Goal: Task Accomplishment & Management: Manage account settings

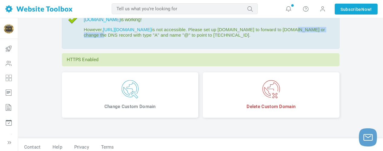
scroll to position [36, 0]
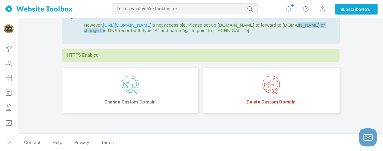
click at [11, 31] on img at bounding box center [9, 29] width 10 height 10
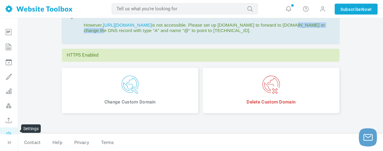
click at [11, 131] on icon at bounding box center [9, 134] width 18 height 14
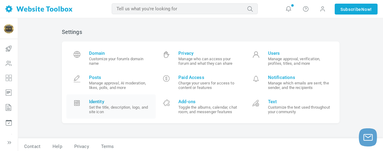
click at [108, 107] on small "Set the title, description, logo, and site icon" at bounding box center [120, 109] width 63 height 9
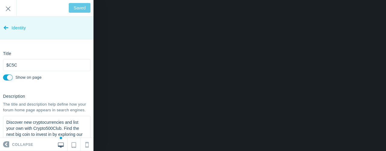
click at [4, 27] on icon at bounding box center [6, 26] width 5 height 23
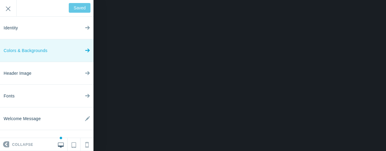
scroll to position [15, 0]
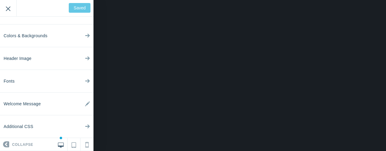
click at [10, 8] on input "Exit" at bounding box center [8, 8] width 16 height 17
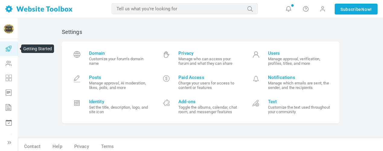
click at [8, 52] on icon at bounding box center [9, 48] width 18 height 14
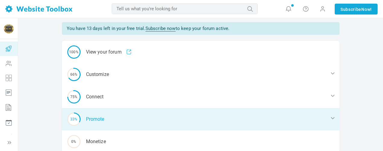
scroll to position [16, 0]
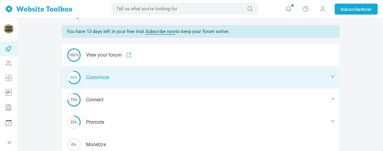
click at [98, 77] on div "66% Customize" at bounding box center [201, 77] width 278 height 22
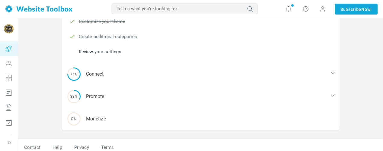
scroll to position [99, 0]
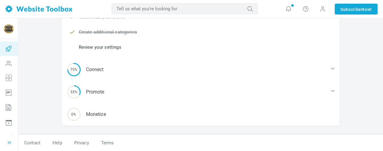
click at [11, 143] on icon at bounding box center [9, 142] width 6 height 6
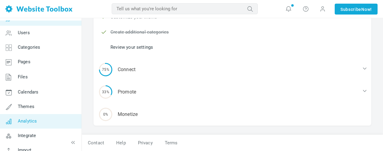
scroll to position [23, 0]
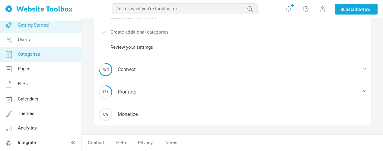
click at [46, 55] on link "Categories" at bounding box center [41, 54] width 82 height 14
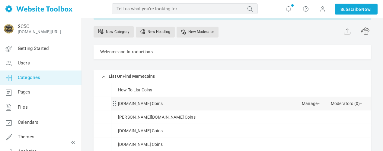
scroll to position [41, 0]
click at [115, 32] on link "New Category" at bounding box center [114, 31] width 40 height 11
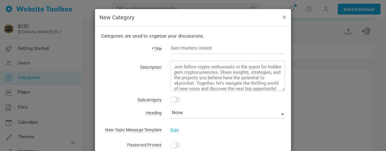
click at [283, 18] on button "button" at bounding box center [284, 17] width 5 height 7
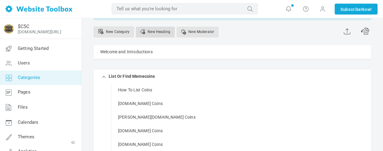
click at [157, 30] on link "New Heading" at bounding box center [155, 32] width 39 height 11
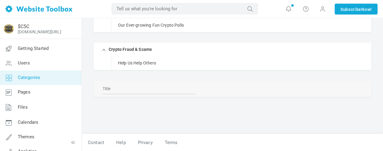
click at [130, 88] on input "text" at bounding box center [149, 88] width 93 height 11
click at [193, 90] on input "airdrops and ico announcements" at bounding box center [149, 88] width 93 height 11
type input "airdrops and ico announcements"
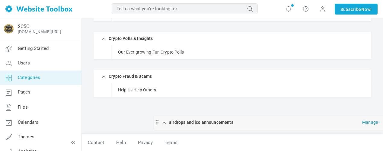
scroll to position [227, 0]
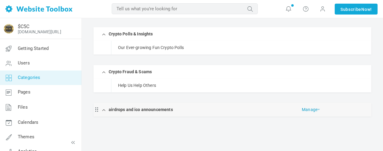
click at [313, 110] on link "Manage" at bounding box center [311, 108] width 18 height 11
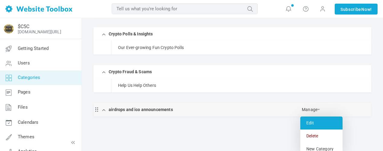
click at [312, 122] on link "Edit" at bounding box center [321, 122] width 42 height 13
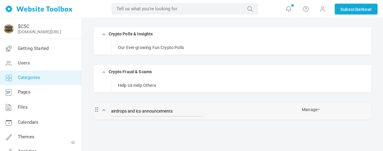
click at [112, 111] on input "airdrops and ico announcements" at bounding box center [157, 110] width 93 height 11
click at [315, 108] on link "Manage" at bounding box center [311, 108] width 18 height 11
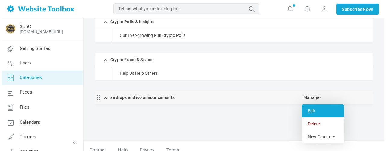
scroll to position [247, 0]
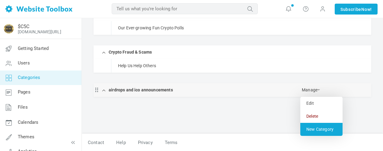
click at [322, 129] on link "New Category" at bounding box center [321, 129] width 42 height 13
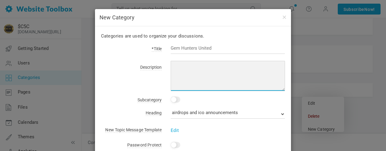
click at [186, 66] on textarea at bounding box center [228, 76] width 114 height 30
paste textarea "Forum Feedback & Support:"
type textarea "Forum Feedback & Support:"
drag, startPoint x: 230, startPoint y: 67, endPoint x: 155, endPoint y: 62, distance: 74.8
click at [155, 62] on div "Categories are used to organize your discussions. *Title Description Forum Feed…" at bounding box center [193, 122] width 196 height 193
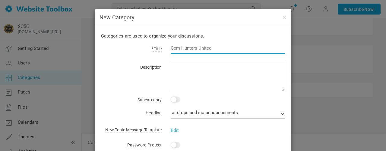
click at [193, 48] on input "text" at bounding box center [228, 47] width 114 height 11
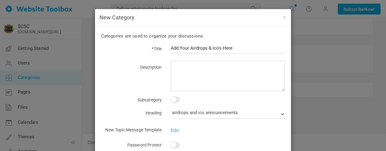
click at [259, 57] on div "Add Your Airdrops & Ico's Here" at bounding box center [223, 51] width 123 height 14
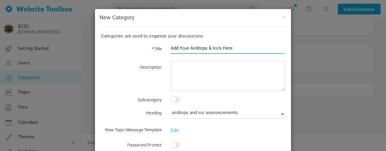
drag, startPoint x: 187, startPoint y: 48, endPoint x: 169, endPoint y: 48, distance: 17.2
click at [171, 48] on input "Add Your Airdrops & Ico's Here" at bounding box center [228, 47] width 114 height 11
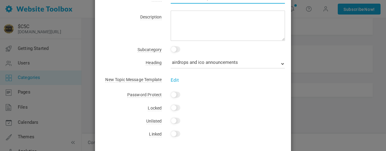
scroll to position [60, 0]
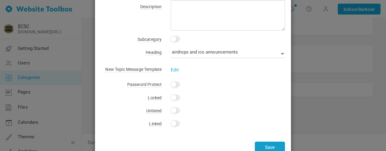
type input "List or Find Airdrops & Ico's Here"
click at [265, 144] on button "Save" at bounding box center [270, 147] width 30 height 12
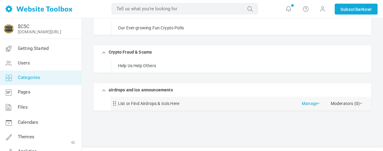
click at [316, 102] on link "Manage" at bounding box center [311, 102] width 18 height 11
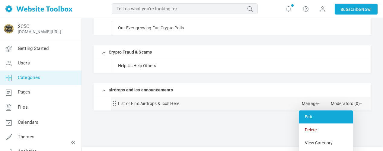
click at [312, 116] on link "Edit" at bounding box center [326, 116] width 54 height 13
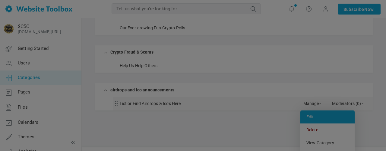
scroll to position [0, 0]
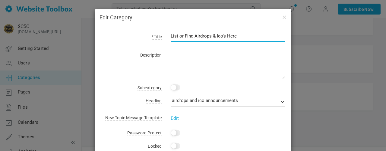
click at [178, 36] on input "List or Find Airdrops & Ico's Here" at bounding box center [228, 35] width 114 height 11
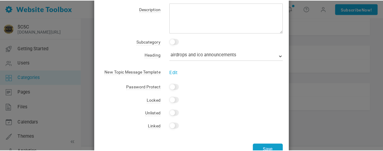
scroll to position [66, 0]
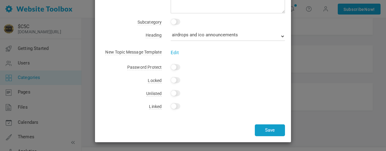
type input "List Or Find Airdrops & Ico's Here"
click at [275, 129] on button "Save" at bounding box center [270, 130] width 30 height 12
